Goal: Information Seeking & Learning: Learn about a topic

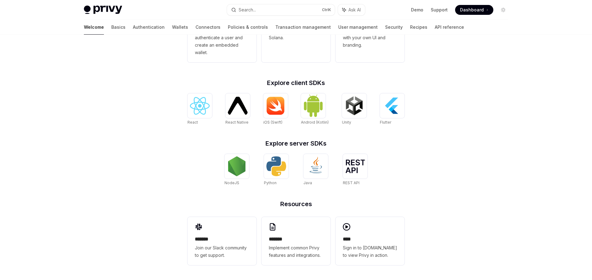
scroll to position [187, 0]
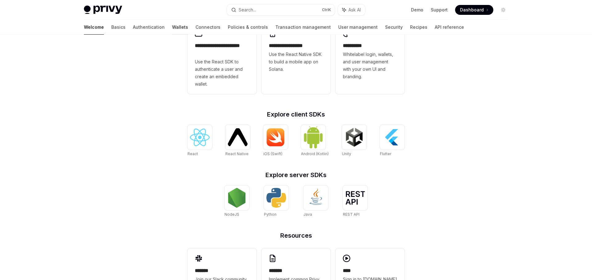
click at [172, 29] on link "Wallets" at bounding box center [180, 27] width 16 height 15
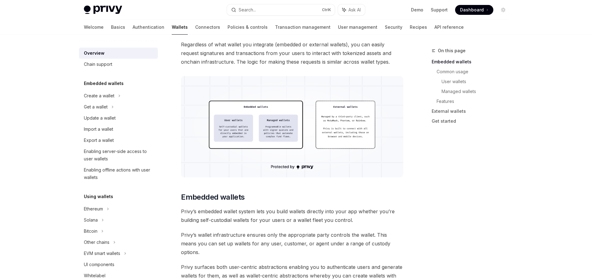
scroll to position [189, 0]
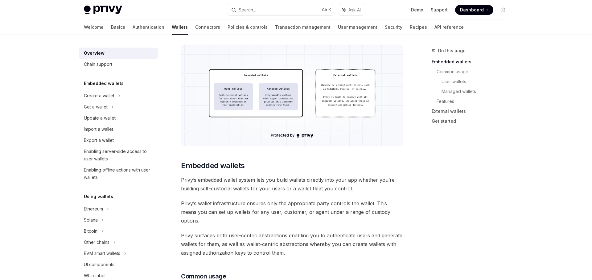
click at [116, 247] on div "Other chains" at bounding box center [118, 241] width 79 height 11
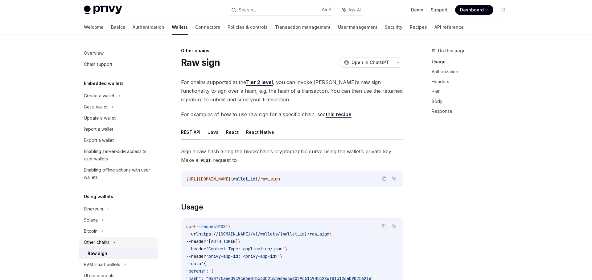
click at [119, 243] on div "Other chains" at bounding box center [118, 241] width 79 height 11
click at [126, 252] on icon at bounding box center [125, 252] width 2 height 7
type textarea "*"
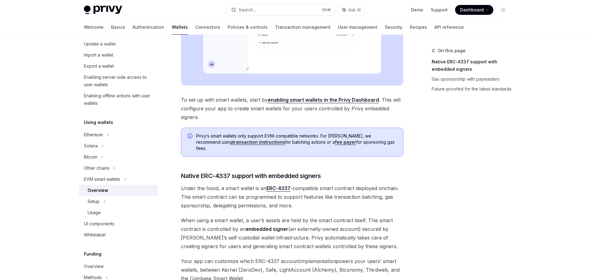
scroll to position [252, 0]
